Goal: Information Seeking & Learning: Check status

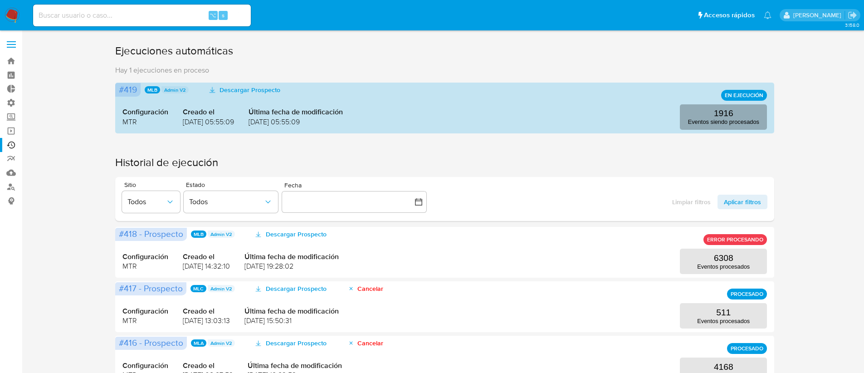
click at [714, 123] on p "Eventos siendo procesados" at bounding box center [723, 121] width 71 height 7
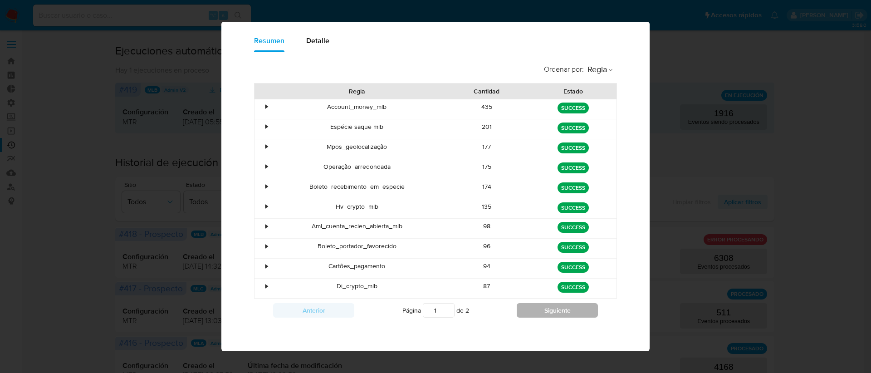
click at [528, 316] on button "Siguiente" at bounding box center [556, 310] width 81 height 15
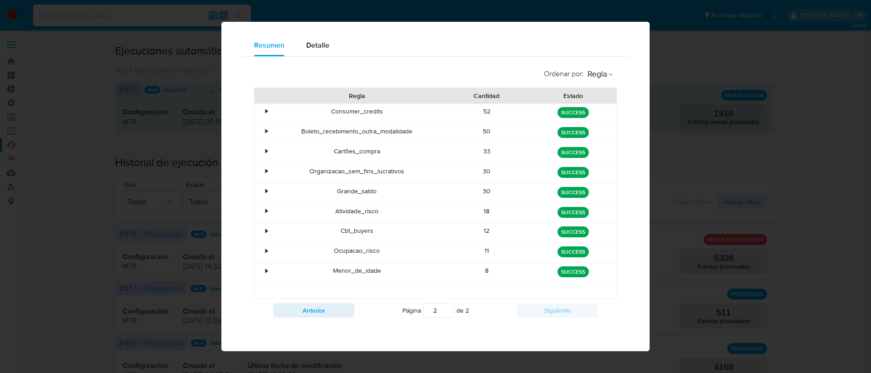
scroll to position [57, 0]
click at [324, 307] on button "Anterior" at bounding box center [313, 310] width 81 height 15
type input "1"
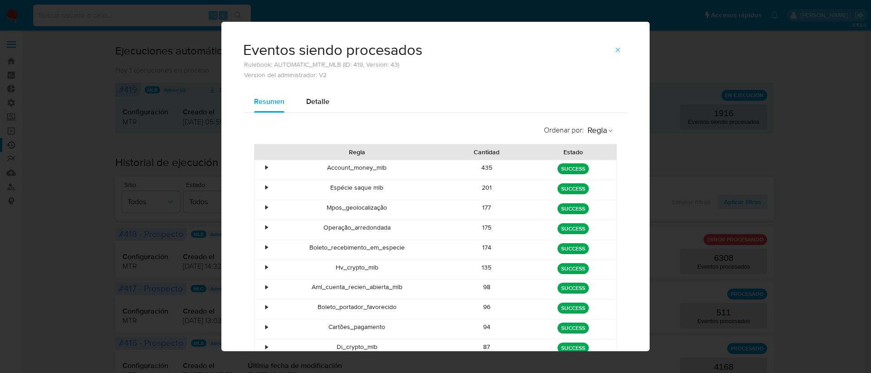
scroll to position [0, 0]
click at [614, 53] on icon "button" at bounding box center [617, 50] width 7 height 7
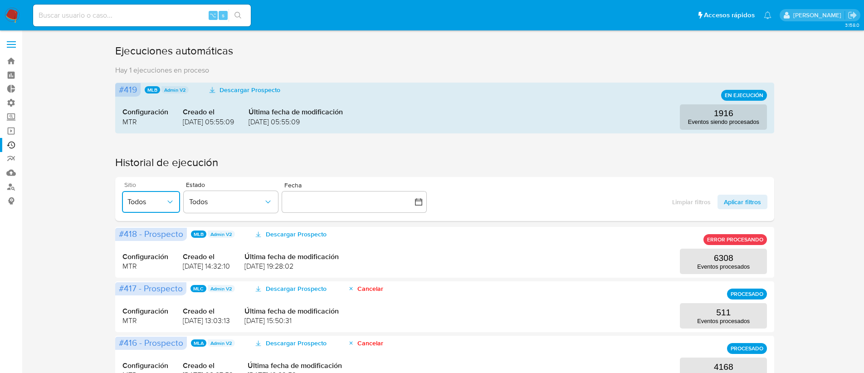
click at [162, 197] on span "Todos" at bounding box center [146, 201] width 38 height 9
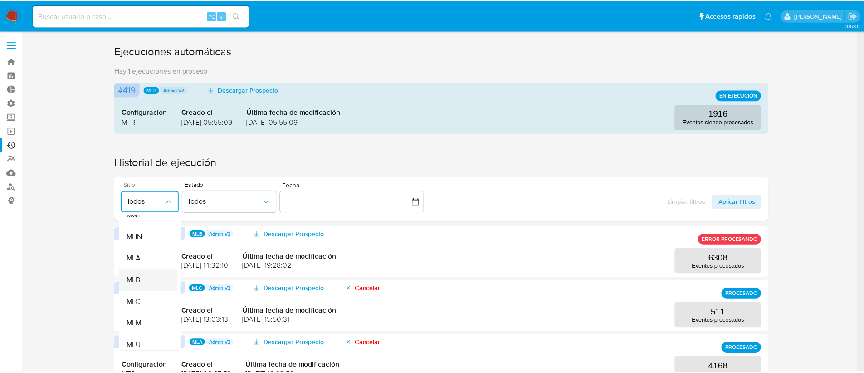
scroll to position [165, 0]
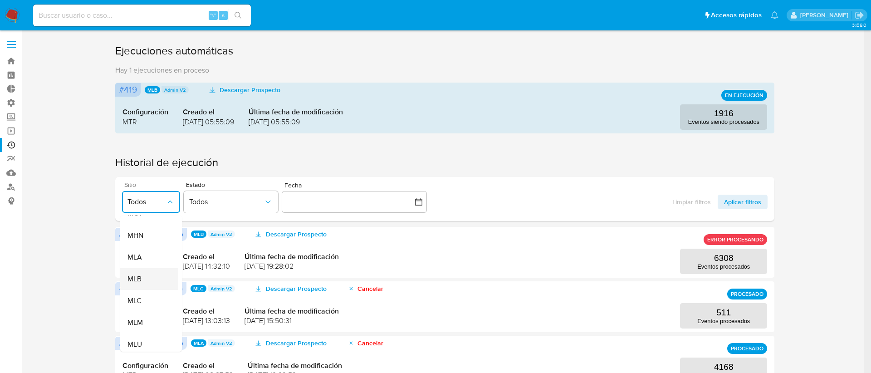
click at [156, 274] on div "MLB" at bounding box center [146, 279] width 38 height 22
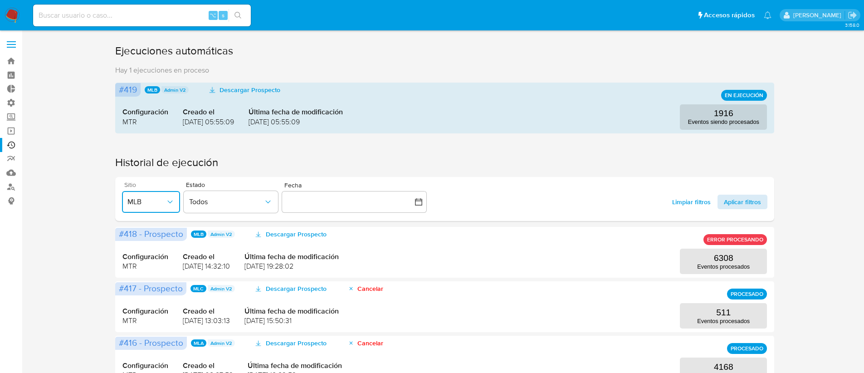
click at [734, 206] on span "Aplicar filtros" at bounding box center [742, 202] width 37 height 15
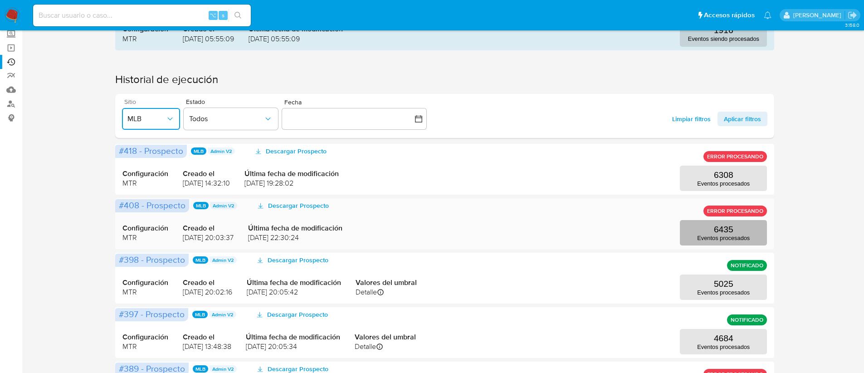
scroll to position [87, 0]
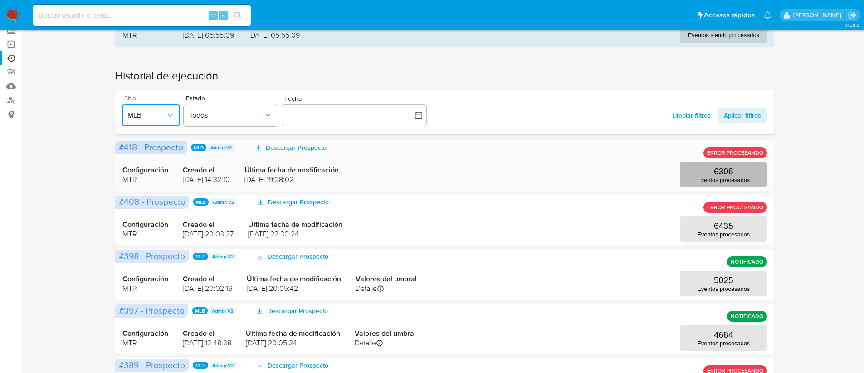
click at [722, 176] on p "Eventos procesados" at bounding box center [723, 179] width 53 height 7
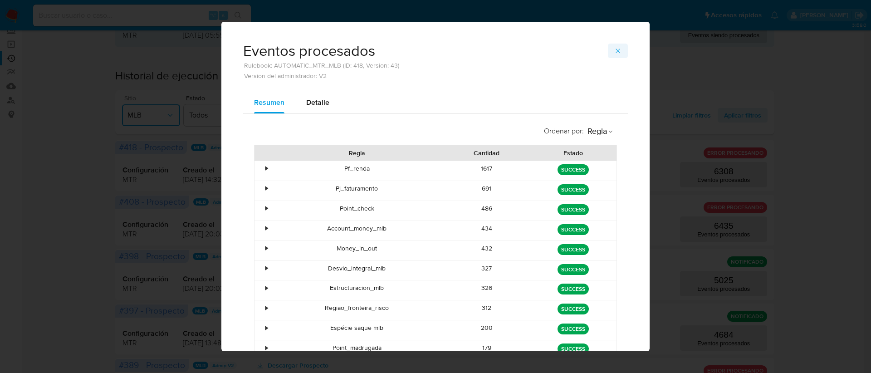
click at [617, 51] on icon "button" at bounding box center [617, 50] width 7 height 7
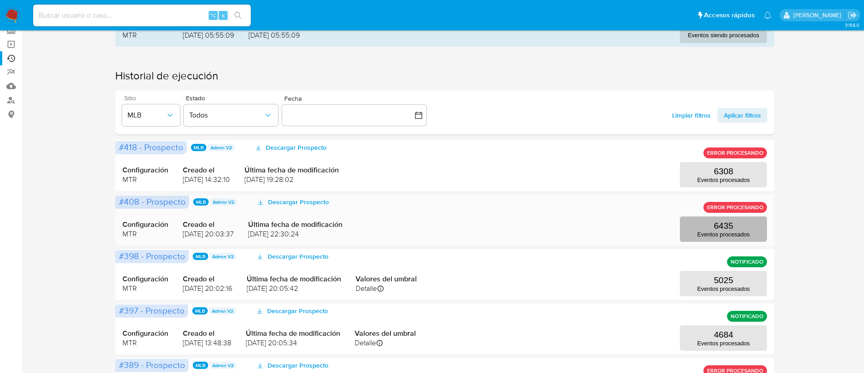
click at [699, 226] on button "6435 Eventos procesados" at bounding box center [723, 228] width 87 height 25
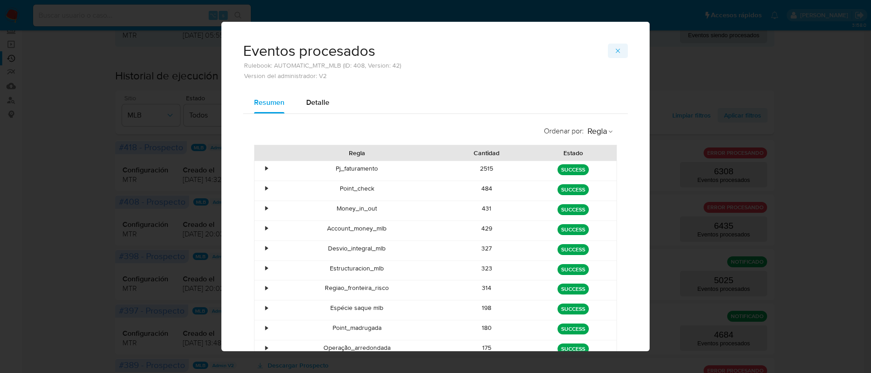
click at [614, 47] on icon "button" at bounding box center [617, 50] width 7 height 7
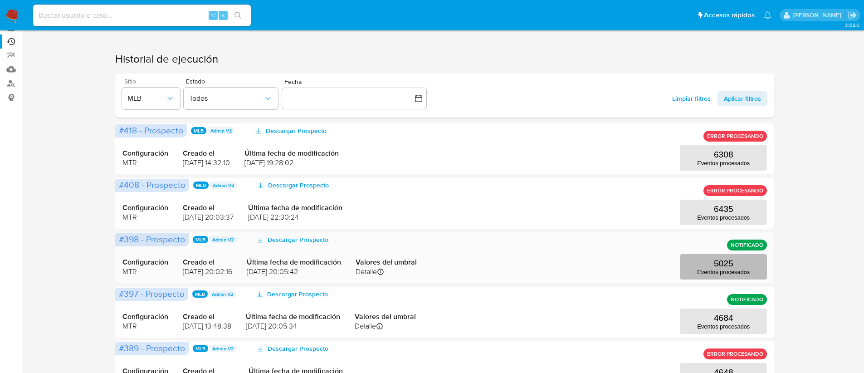
scroll to position [104, 0]
click at [752, 263] on button "5025 Eventos procesados" at bounding box center [723, 265] width 87 height 25
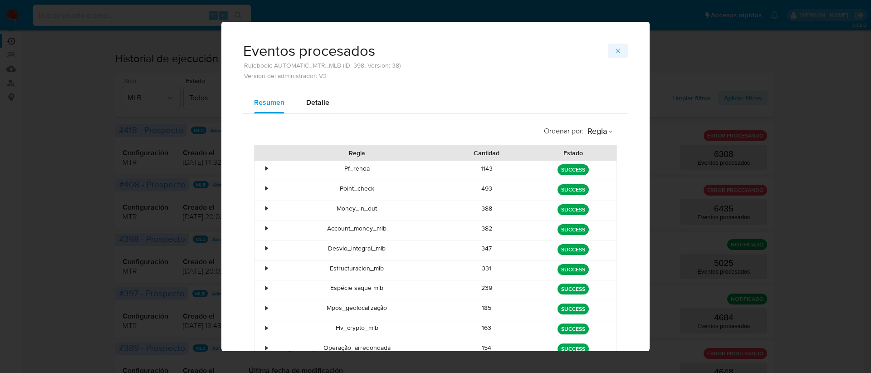
click at [615, 56] on span "button" at bounding box center [617, 50] width 7 height 13
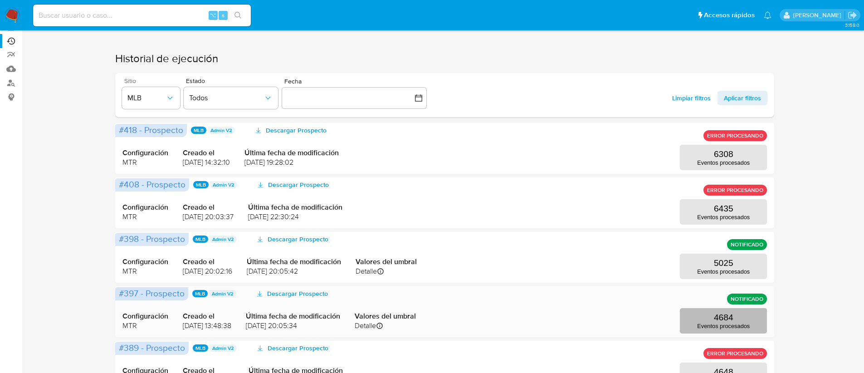
click at [718, 329] on button "4684 Eventos procesados" at bounding box center [723, 320] width 87 height 25
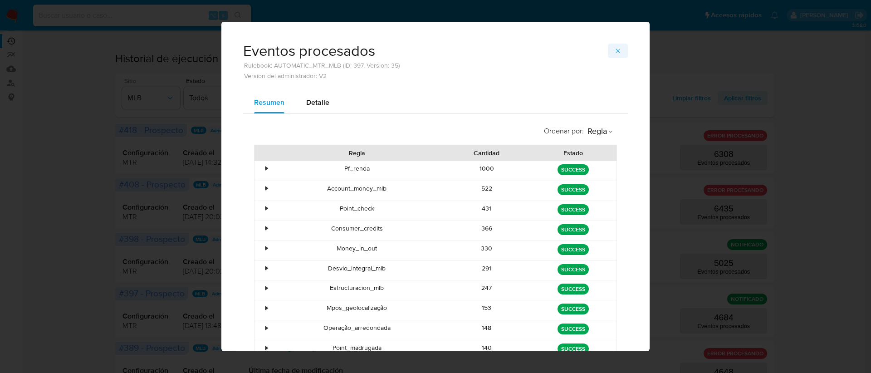
click at [617, 48] on icon "button" at bounding box center [617, 50] width 7 height 7
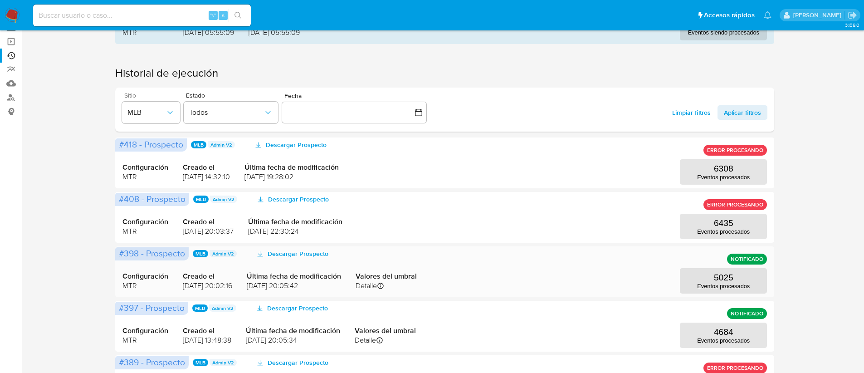
scroll to position [89, 0]
click at [718, 223] on p "6435" at bounding box center [723, 224] width 19 height 10
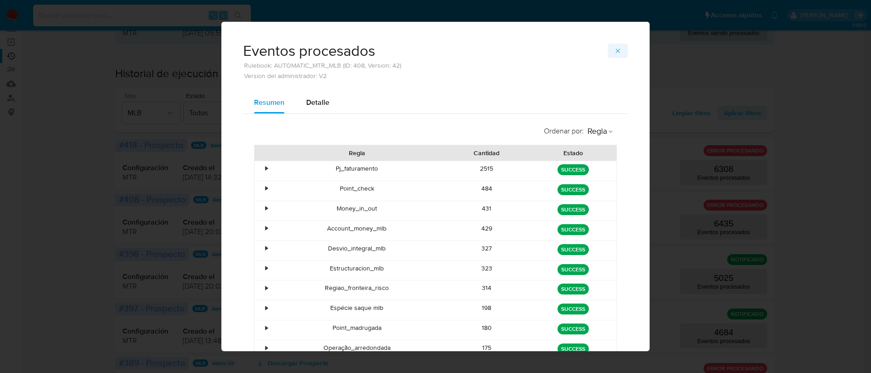
click at [614, 49] on icon "button" at bounding box center [617, 50] width 7 height 7
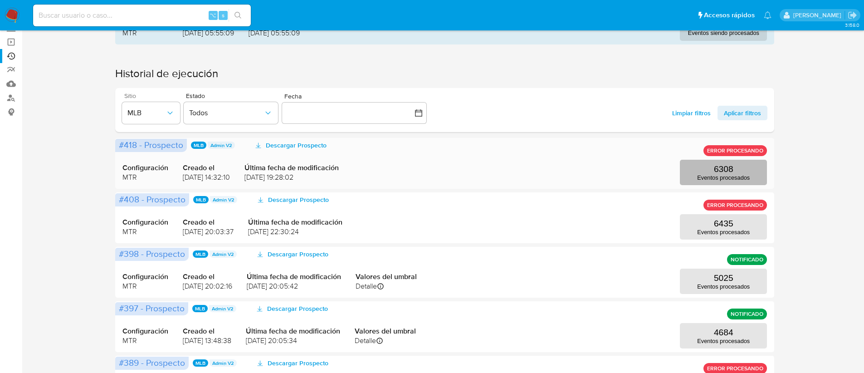
click at [710, 173] on button "6308 Eventos procesados" at bounding box center [723, 172] width 87 height 25
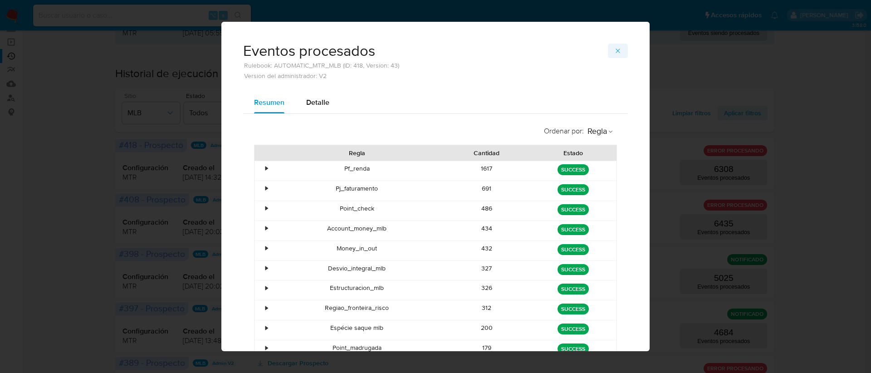
click at [618, 51] on button "button" at bounding box center [618, 51] width 20 height 15
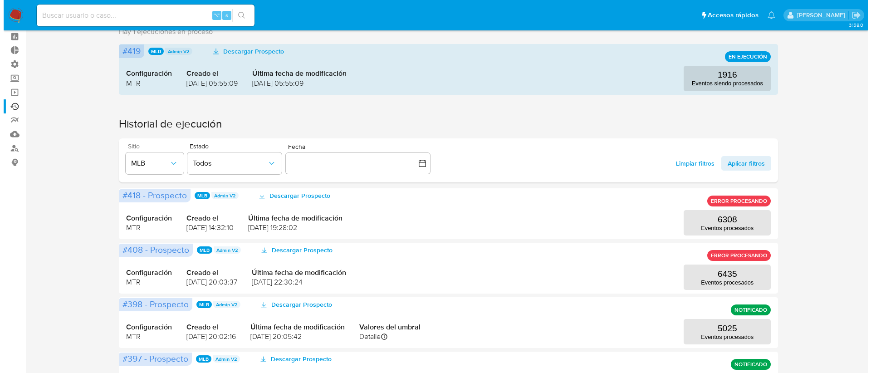
scroll to position [0, 0]
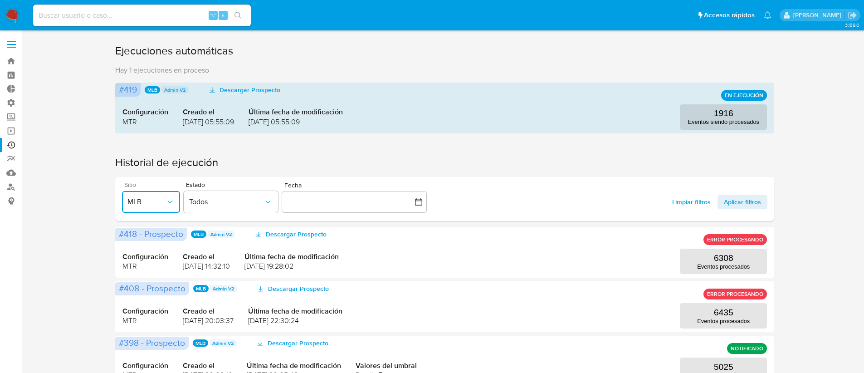
click at [169, 210] on button "MLB" at bounding box center [151, 202] width 58 height 22
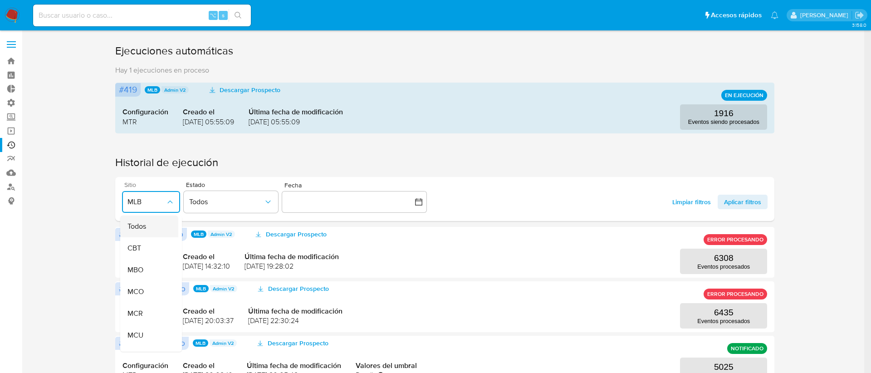
click at [152, 228] on div "Todos" at bounding box center [146, 226] width 38 height 22
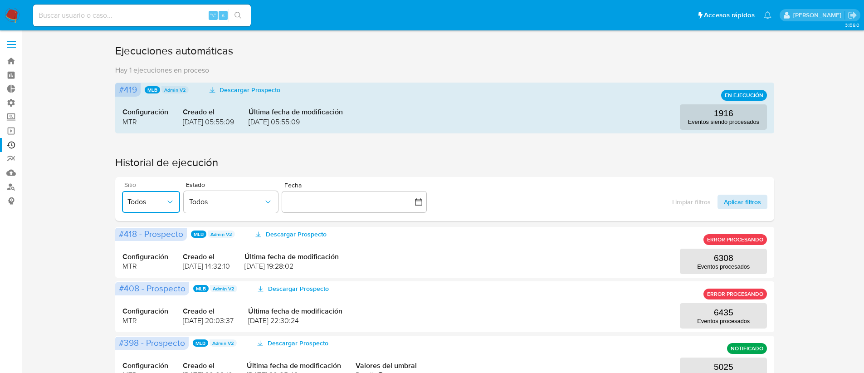
click at [745, 196] on span "Aplicar filtros" at bounding box center [742, 202] width 37 height 15
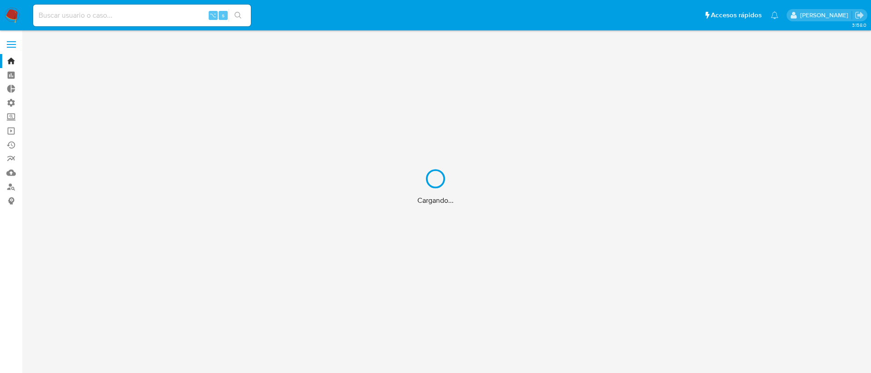
click at [150, 19] on div "Cargando..." at bounding box center [435, 186] width 871 height 373
click at [149, 14] on div "Cargando..." at bounding box center [435, 186] width 871 height 373
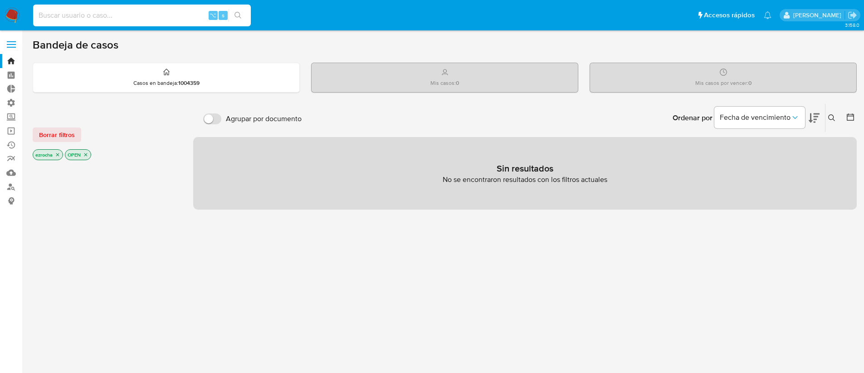
click at [149, 14] on input at bounding box center [142, 16] width 218 height 12
paste input "632556163"
type input "632556163"
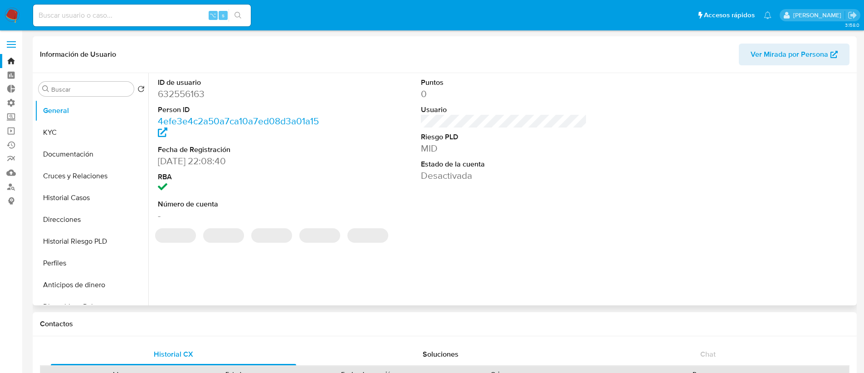
select select "10"
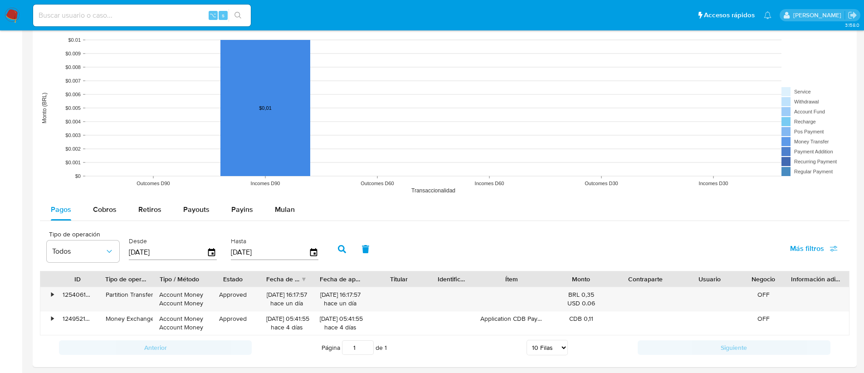
scroll to position [688, 0]
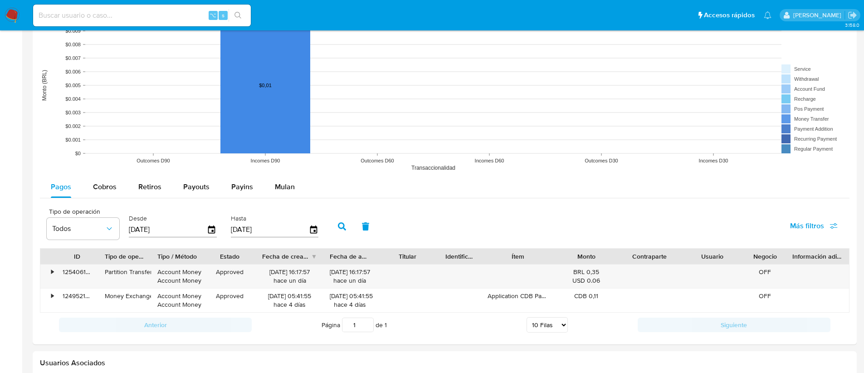
drag, startPoint x: 317, startPoint y: 259, endPoint x: 331, endPoint y: 257, distance: 14.2
click at [331, 257] on div at bounding box center [323, 255] width 16 height 15
drag, startPoint x: 153, startPoint y: 259, endPoint x: 161, endPoint y: 257, distance: 8.0
click at [161, 257] on div at bounding box center [159, 255] width 16 height 15
click at [54, 268] on div "•" at bounding box center [48, 276] width 16 height 24
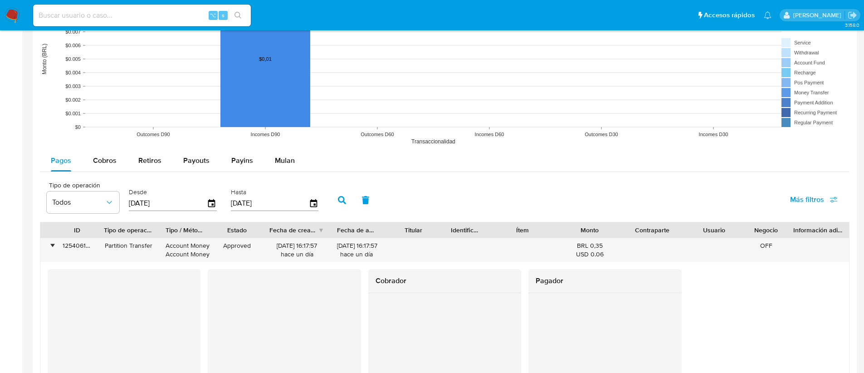
scroll to position [775, 0]
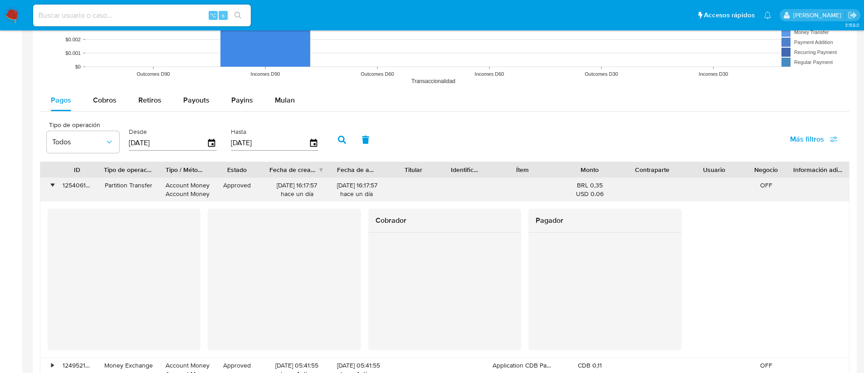
click at [55, 189] on div "•" at bounding box center [48, 190] width 16 height 24
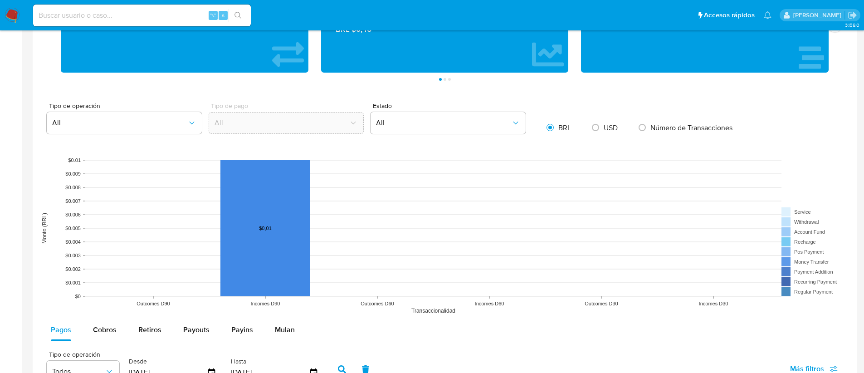
scroll to position [0, 0]
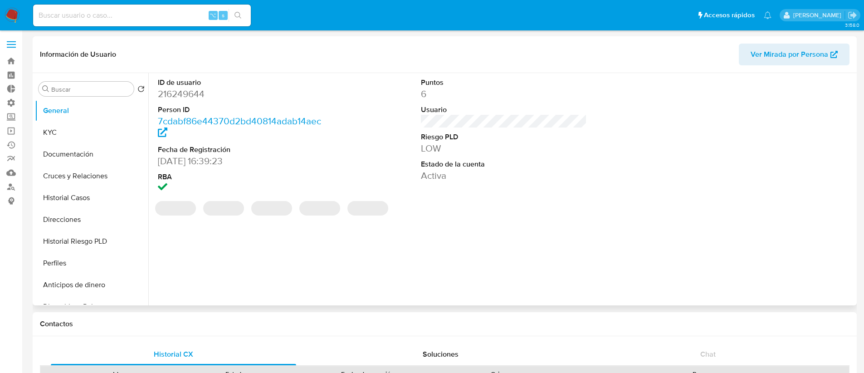
select select "10"
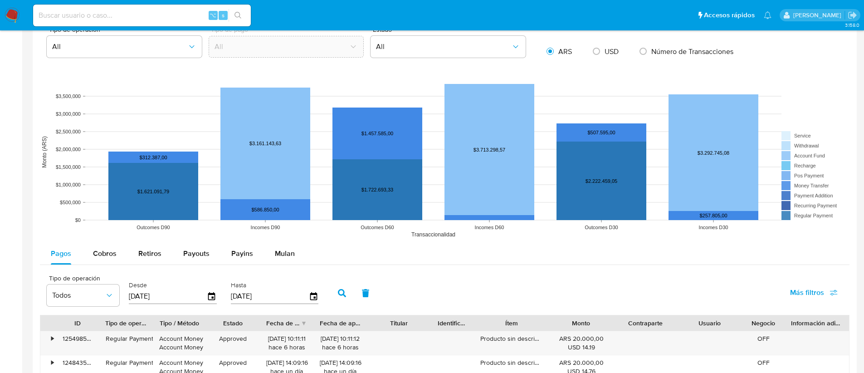
scroll to position [781, 0]
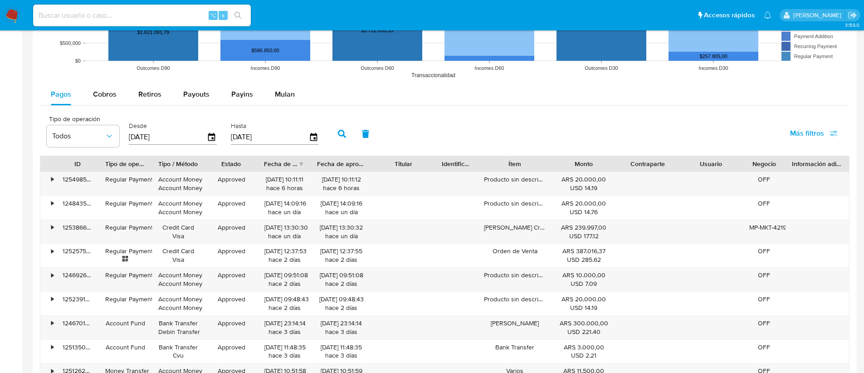
drag, startPoint x: 375, startPoint y: 165, endPoint x: 382, endPoint y: 163, distance: 7.4
click at [382, 163] on div "ID Tipo de operación Tipo / Método Estado Fecha de creación Fecha de aprobación…" at bounding box center [444, 163] width 808 height 15
